Goal: Find specific page/section

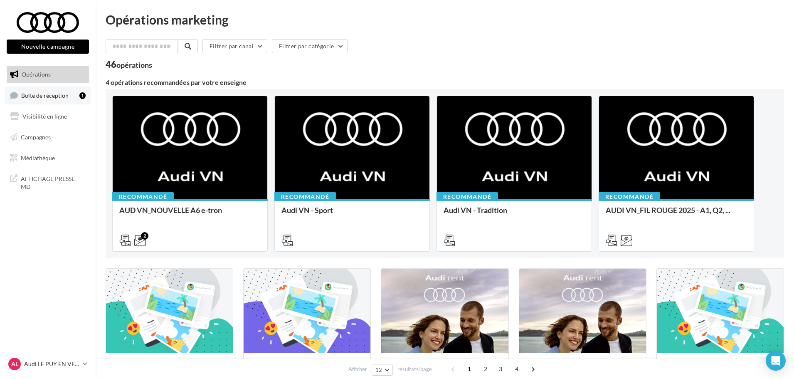
click at [59, 90] on link "Boîte de réception 1" at bounding box center [48, 95] width 86 height 18
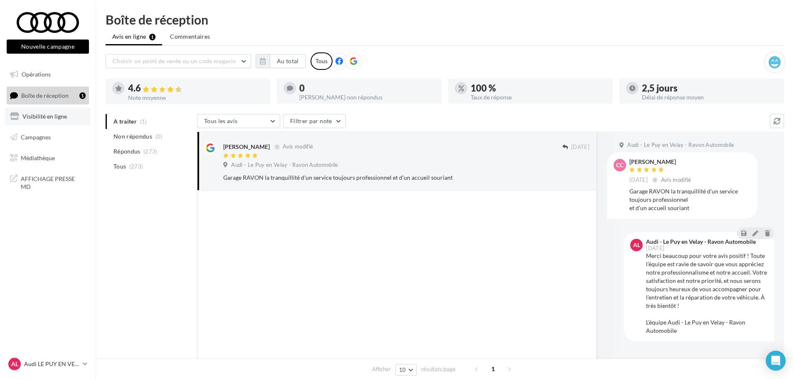
click at [45, 116] on span "Visibilité en ligne" at bounding box center [44, 116] width 44 height 7
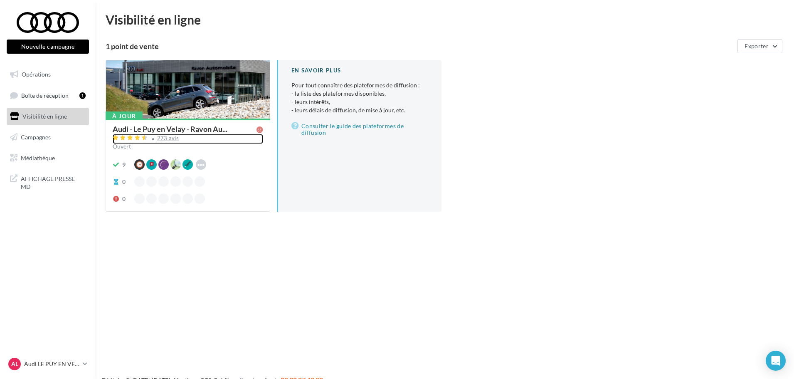
click at [207, 140] on div "273 avis" at bounding box center [188, 139] width 151 height 10
